Goal: Information Seeking & Learning: Learn about a topic

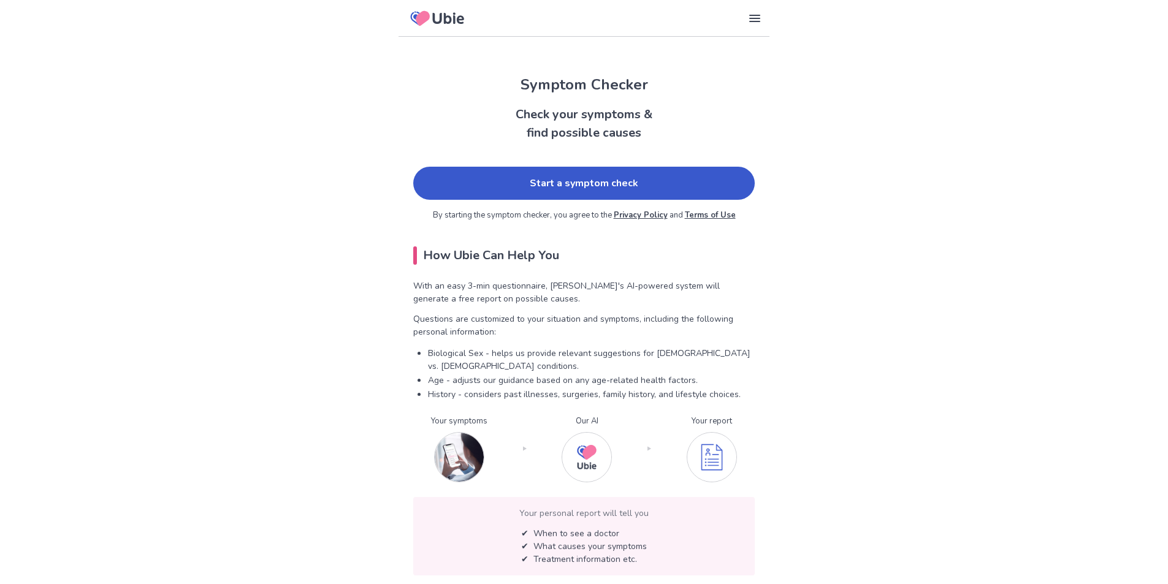
click at [517, 186] on link "Start a symptom check" at bounding box center [584, 183] width 342 height 33
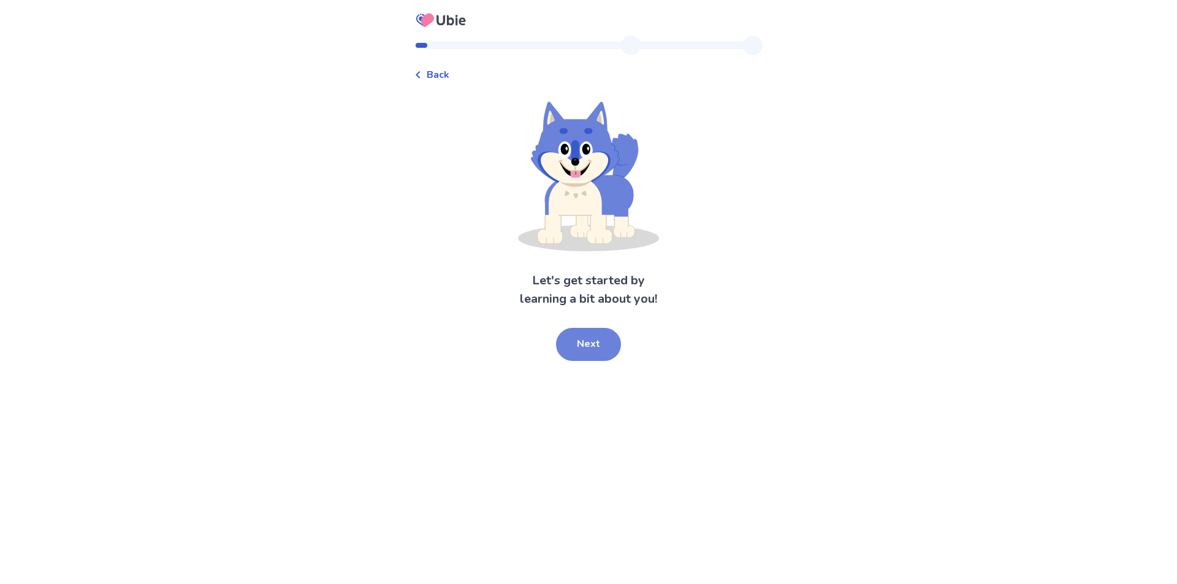
click at [605, 337] on button "Next" at bounding box center [588, 344] width 65 height 33
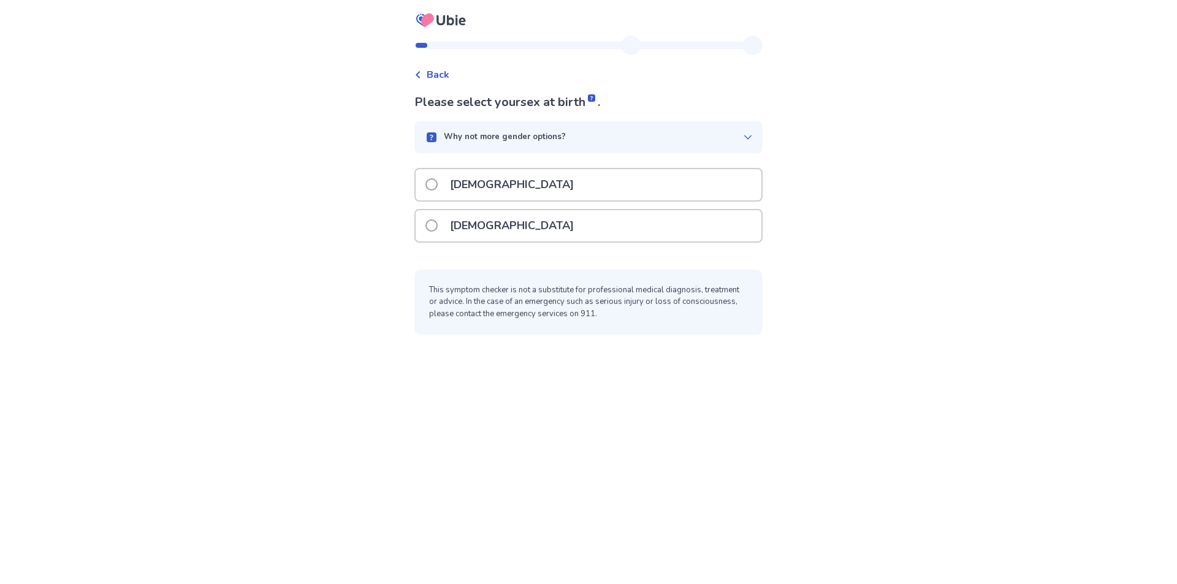
click at [571, 214] on div "[DEMOGRAPHIC_DATA]" at bounding box center [589, 225] width 346 height 31
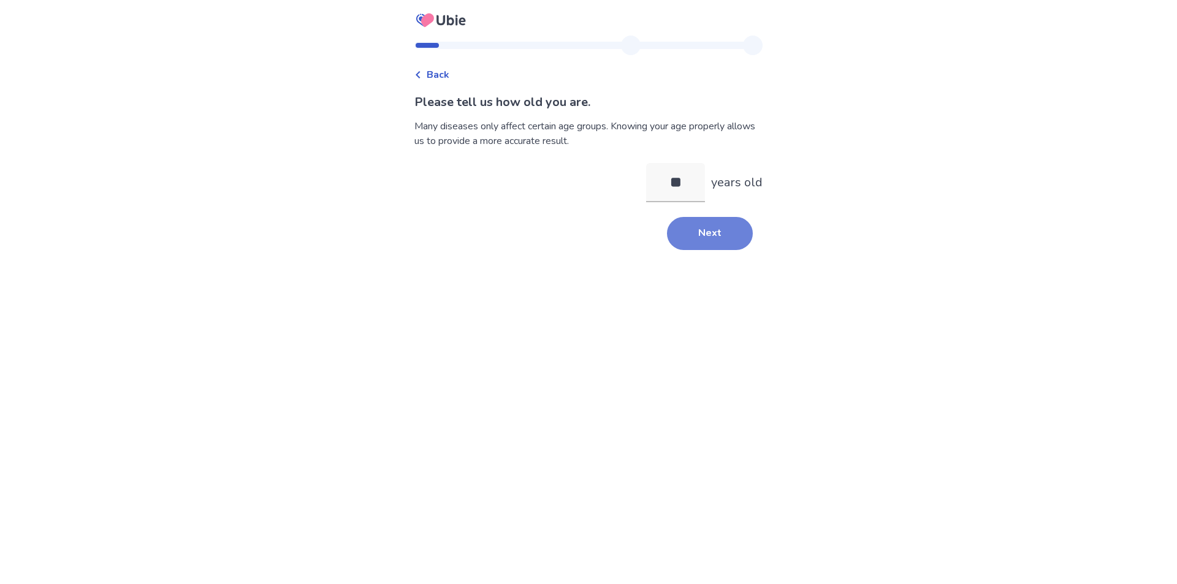
type input "**"
click at [706, 221] on button "Next" at bounding box center [710, 233] width 86 height 33
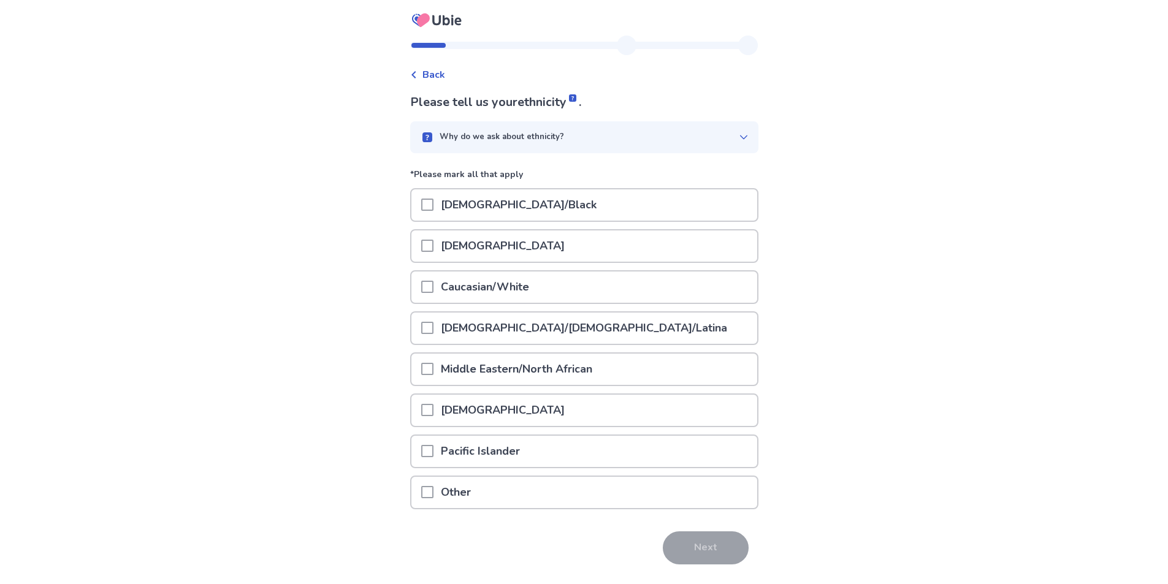
click at [628, 335] on div "Hispanic/Latino/Latina" at bounding box center [584, 328] width 346 height 31
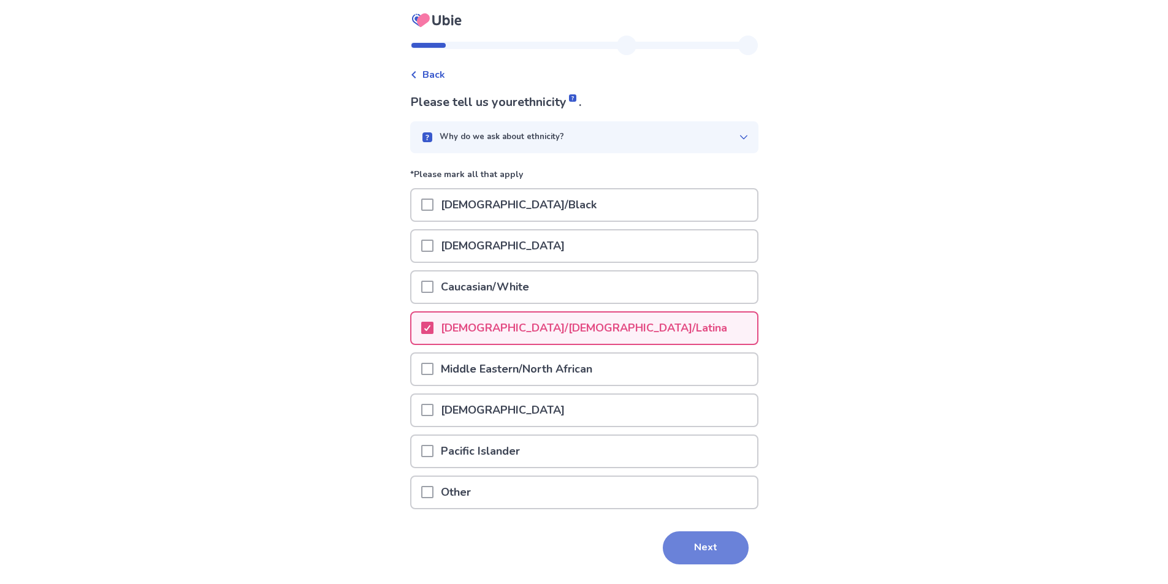
click at [683, 544] on button "Next" at bounding box center [706, 548] width 86 height 33
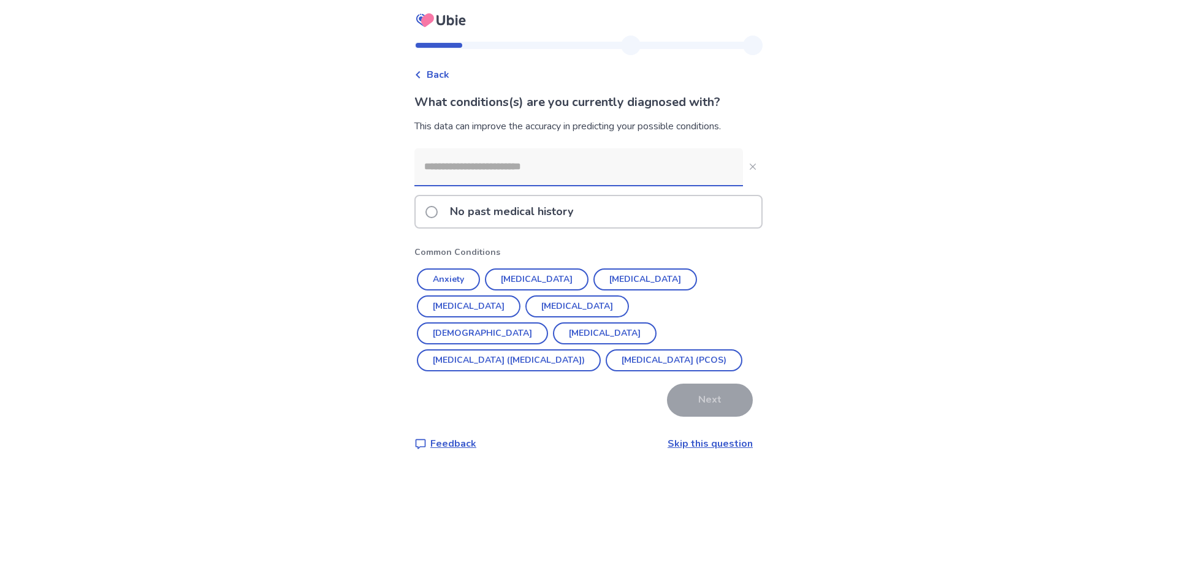
click at [687, 445] on link "Skip this question" at bounding box center [710, 443] width 85 height 13
